Goal: Task Accomplishment & Management: Manage account settings

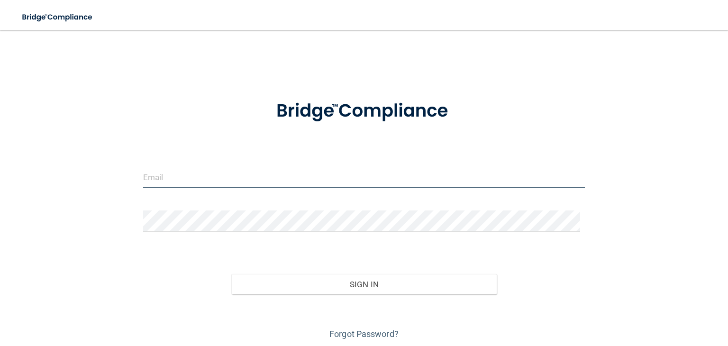
click at [208, 179] on input "email" at bounding box center [364, 176] width 442 height 21
type input "[EMAIL_ADDRESS][DOMAIN_NAME]"
click at [175, 181] on input "email" at bounding box center [364, 176] width 442 height 21
type input "[EMAIL_ADDRESS][DOMAIN_NAME]"
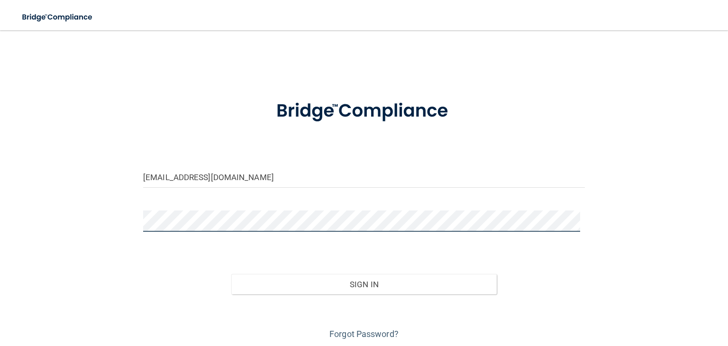
click at [231, 274] on button "Sign In" at bounding box center [363, 284] width 265 height 21
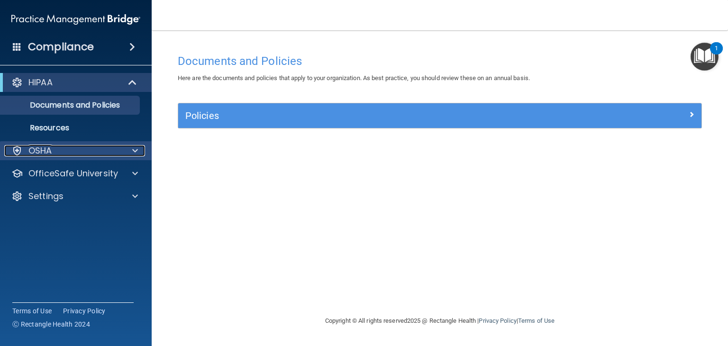
click at [109, 152] on div "OSHA" at bounding box center [63, 150] width 118 height 11
